Goal: Information Seeking & Learning: Learn about a topic

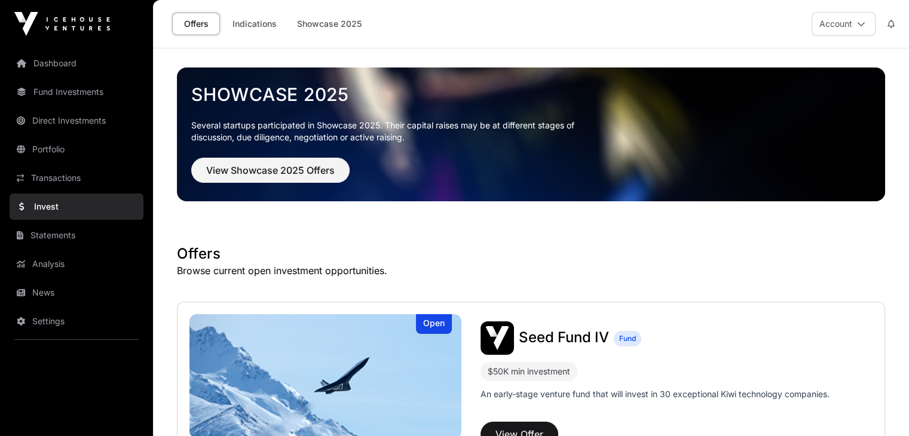
click at [76, 96] on link "Fund Investments" at bounding box center [77, 92] width 134 height 26
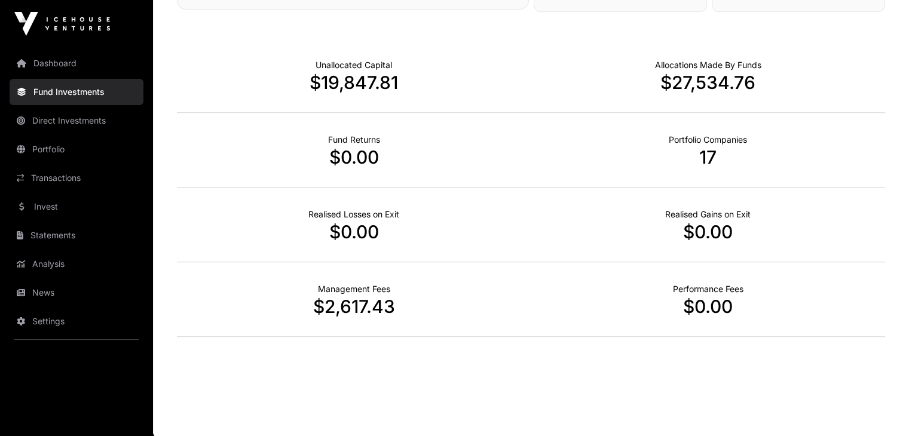
scroll to position [748, 0]
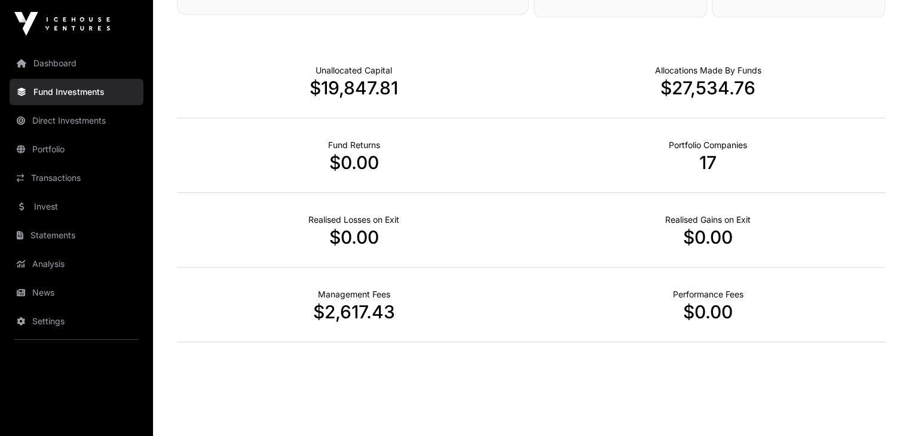
click at [49, 146] on link "Portfolio" at bounding box center [77, 149] width 134 height 26
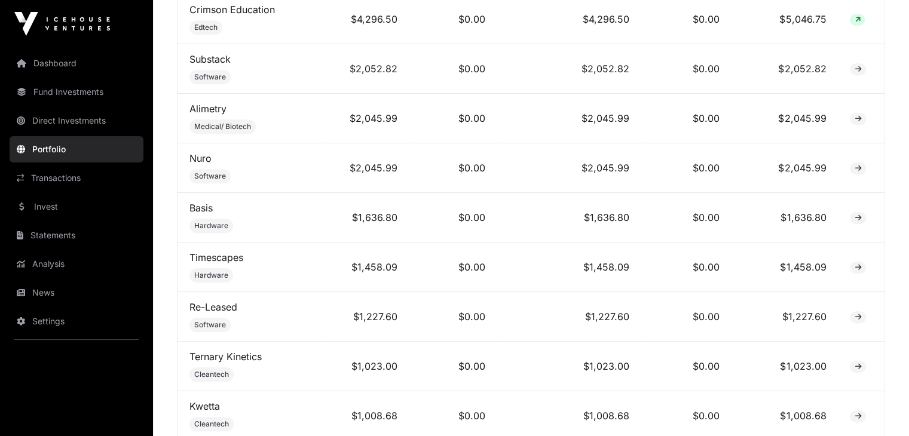
scroll to position [743, 0]
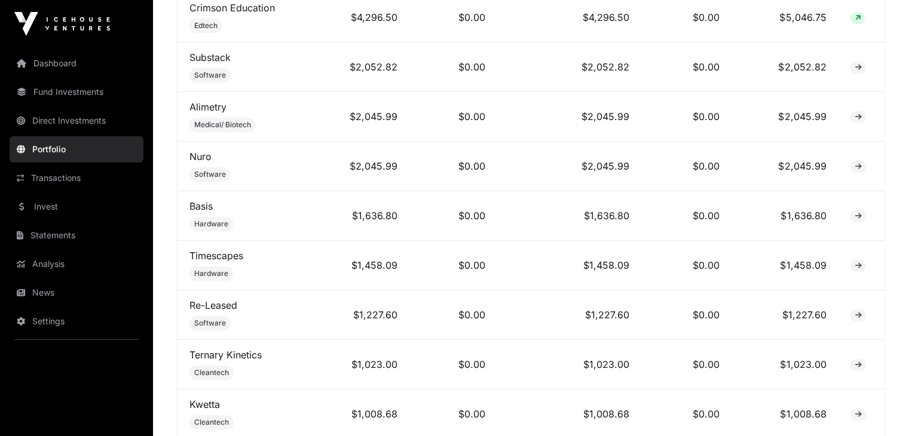
click at [204, 207] on link "Basis" at bounding box center [200, 206] width 23 height 12
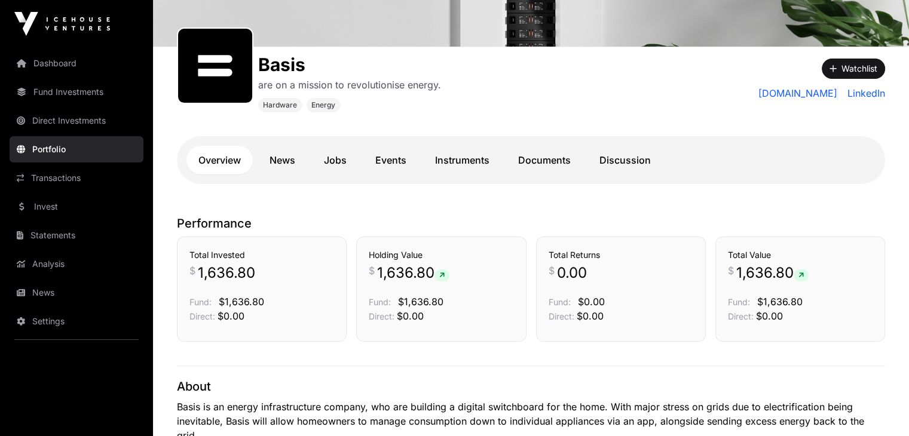
scroll to position [153, 0]
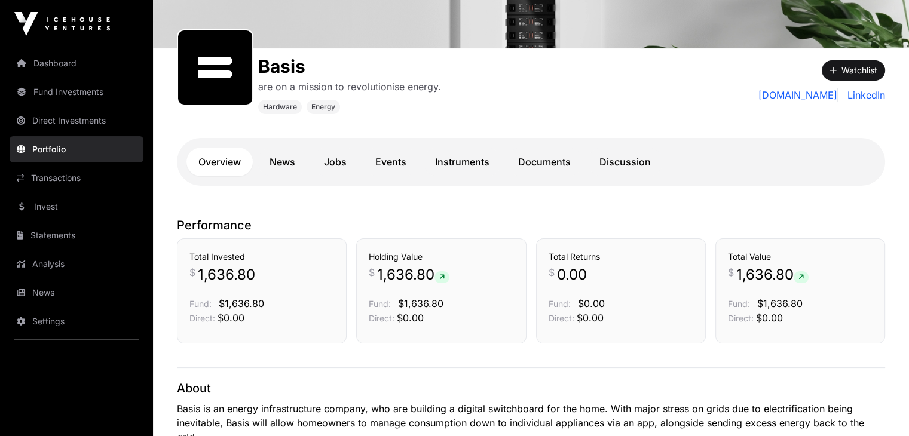
click at [289, 163] on link "News" at bounding box center [283, 162] width 50 height 29
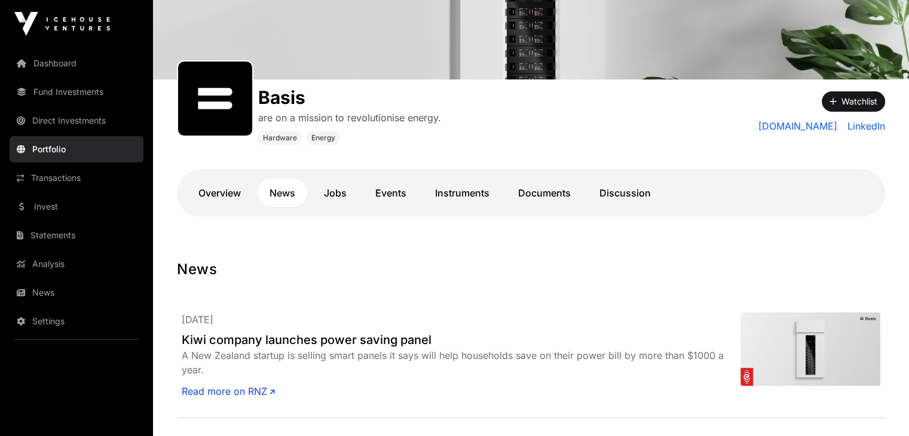
scroll to position [120, 0]
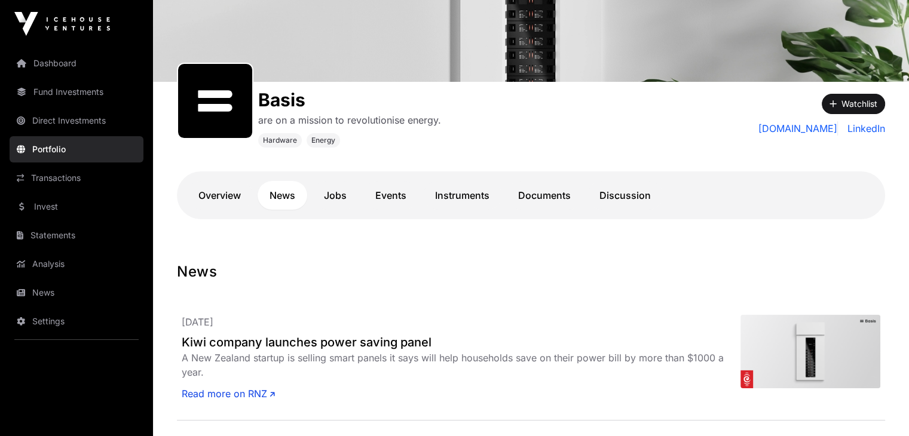
click at [616, 203] on link "Discussion" at bounding box center [625, 195] width 75 height 29
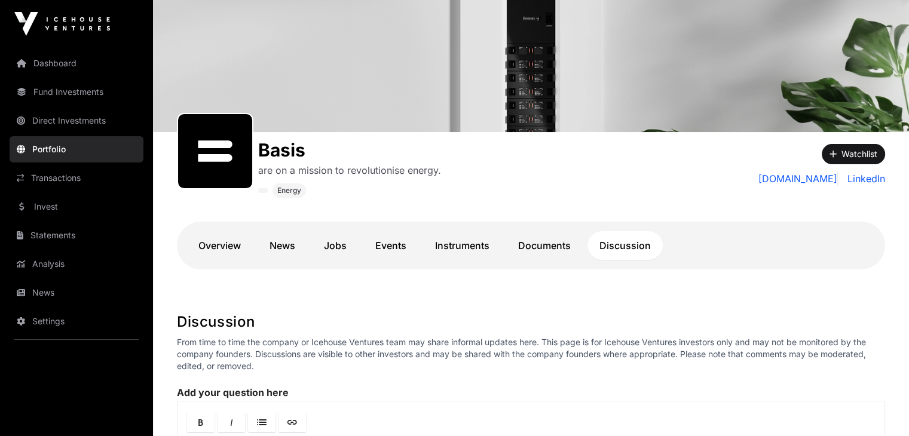
scroll to position [54, 0]
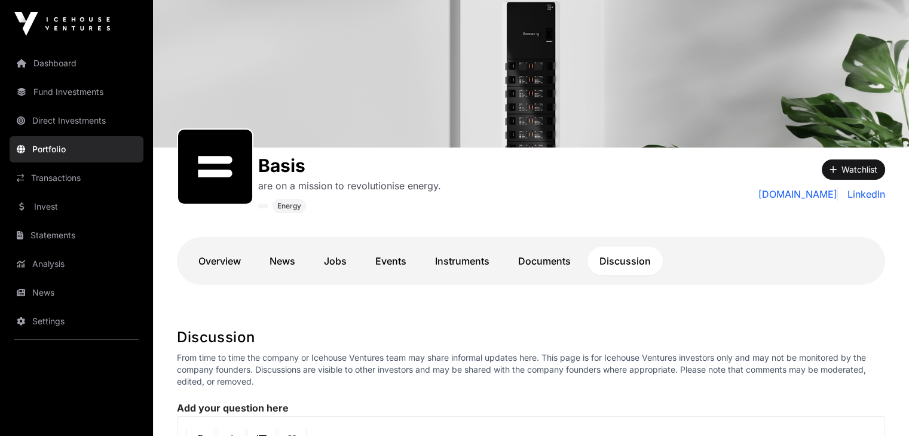
click at [342, 260] on link "Jobs" at bounding box center [335, 261] width 47 height 29
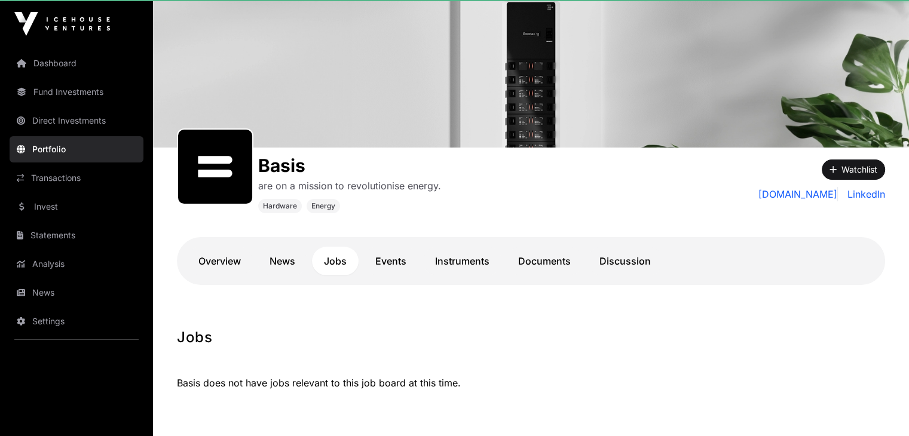
click at [292, 258] on link "News" at bounding box center [283, 261] width 50 height 29
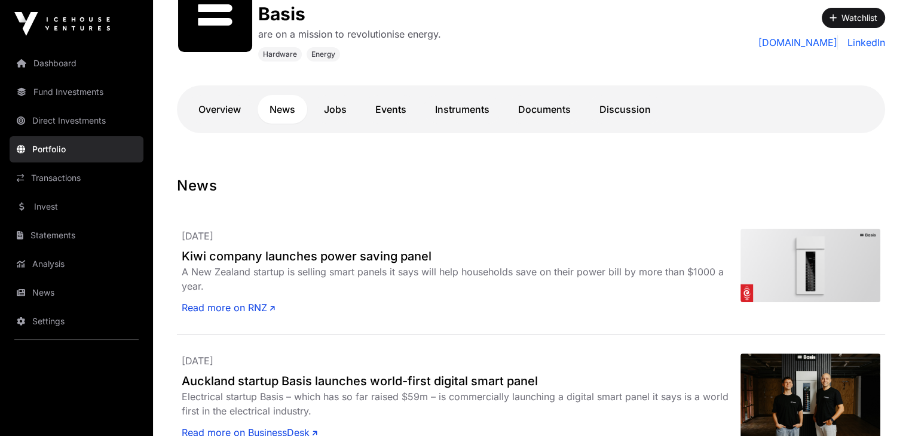
scroll to position [231, 0]
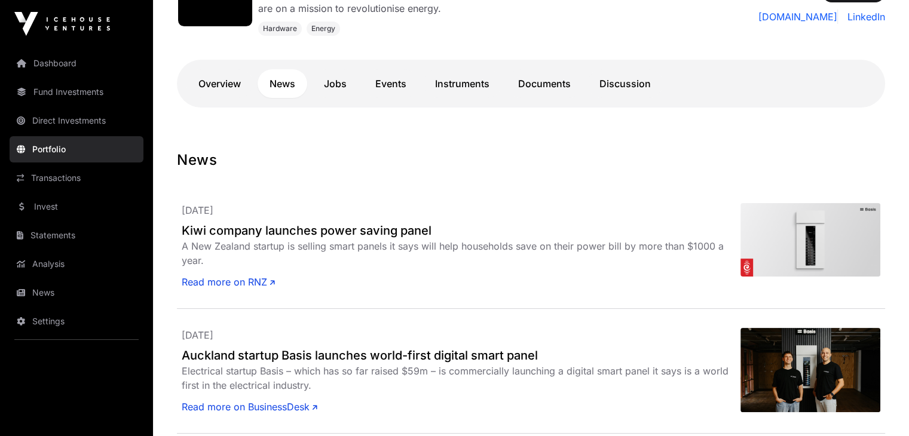
click at [253, 283] on link "Read more on RNZ" at bounding box center [228, 282] width 93 height 14
